Goal: Find specific page/section: Find specific page/section

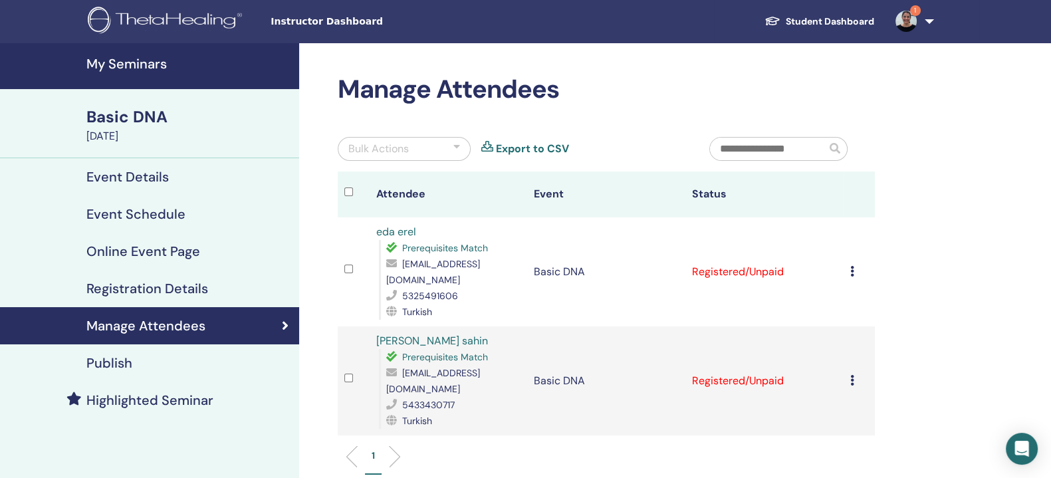
click at [138, 63] on h4 "My Seminars" at bounding box center [188, 64] width 205 height 16
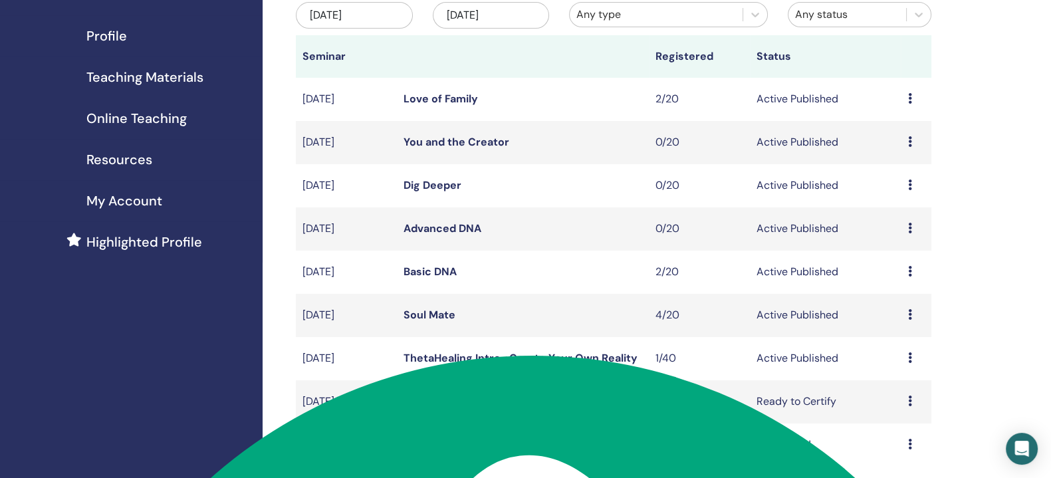
scroll to position [156, 0]
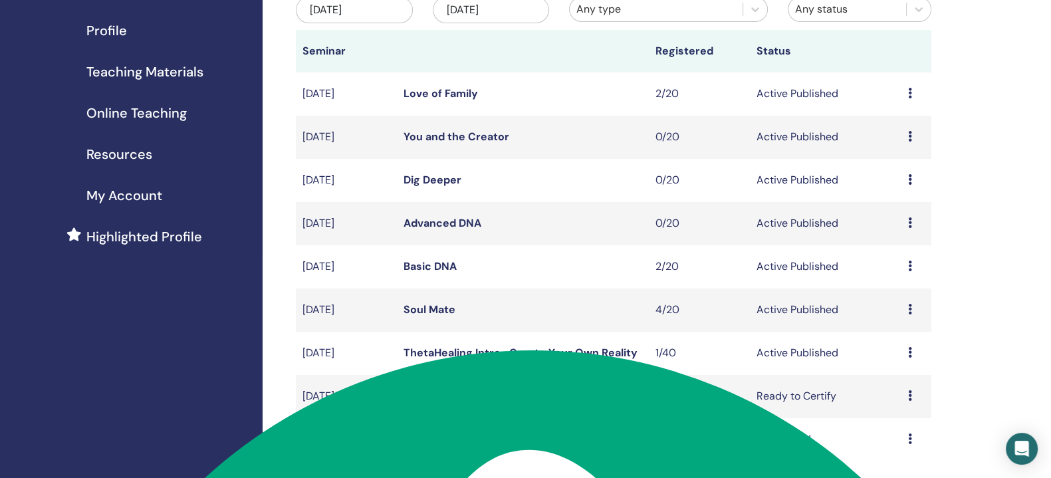
click at [909, 314] on icon at bounding box center [909, 309] width 4 height 11
click at [897, 372] on link "Attendees" at bounding box center [894, 375] width 51 height 14
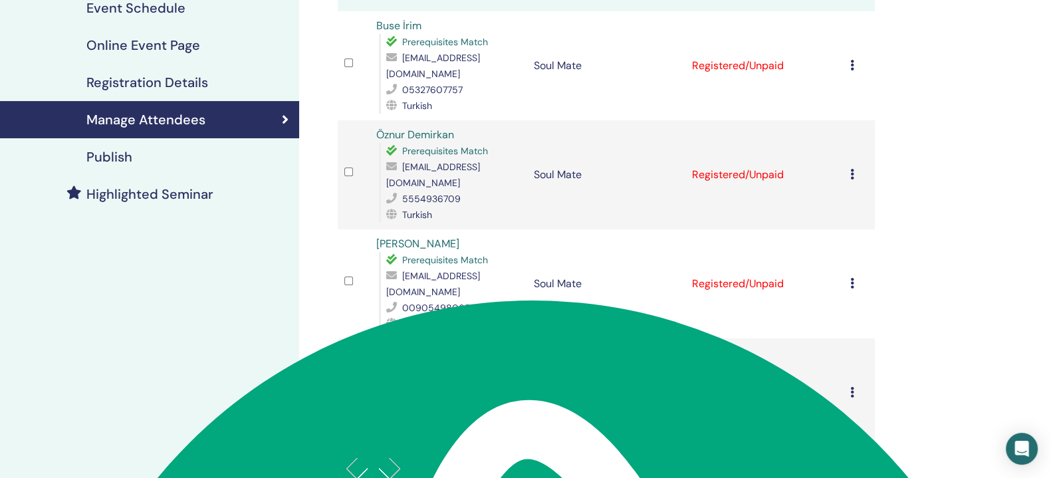
scroll to position [213, 0]
